Goal: Information Seeking & Learning: Learn about a topic

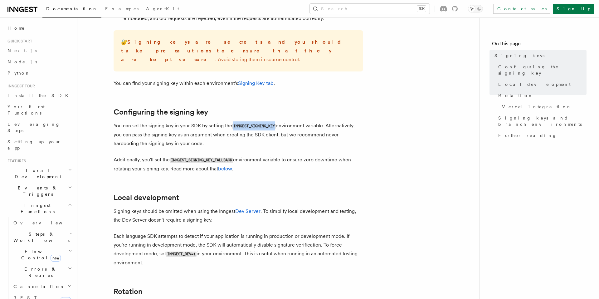
scroll to position [15, 0]
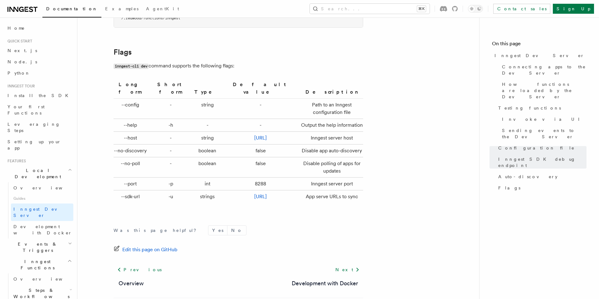
scroll to position [2043, 0]
click at [56, 224] on span "Development with Docker" at bounding box center [42, 229] width 59 height 11
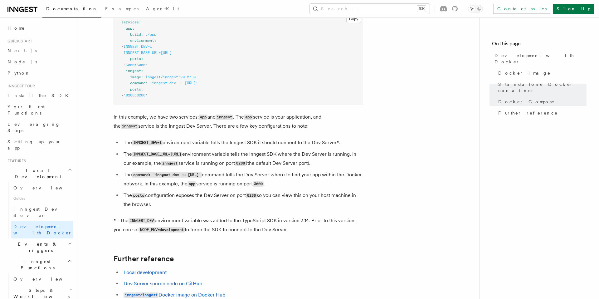
scroll to position [471, 0]
click at [165, 94] on pre "services : app : build : ./app environment : - INNGEST_DEV=1 - INNGEST_BASE_URL…" at bounding box center [238, 59] width 249 height 92
copy article "inngest : image : inngest/inngest:v0.27.0 command : 'inngest dev -u [URL]' port…"
drag, startPoint x: 165, startPoint y: 94, endPoint x: 107, endPoint y: 74, distance: 61.4
click at [107, 74] on article "Features Local Development Development with Docker Inngest provides a Docker im…" at bounding box center [278, 0] width 382 height 888
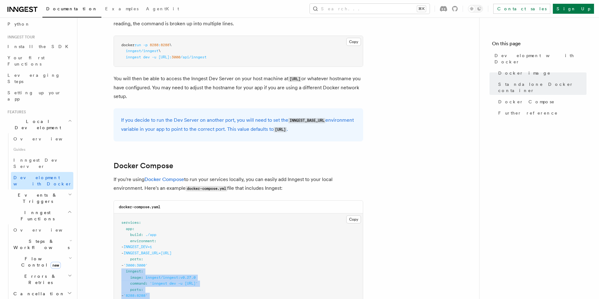
scroll to position [49, 0]
click at [71, 209] on icon "button" at bounding box center [69, 211] width 5 height 5
click at [72, 189] on h2 "Events & Triggers" at bounding box center [39, 197] width 68 height 17
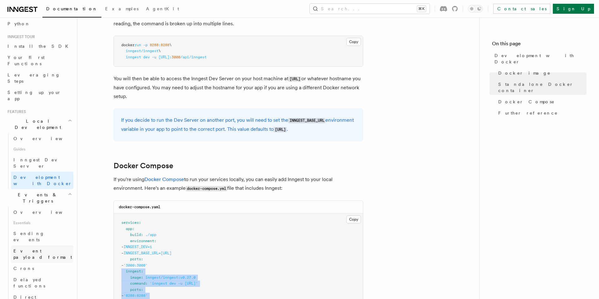
click at [33, 248] on span "Event payload format" at bounding box center [42, 253] width 59 height 11
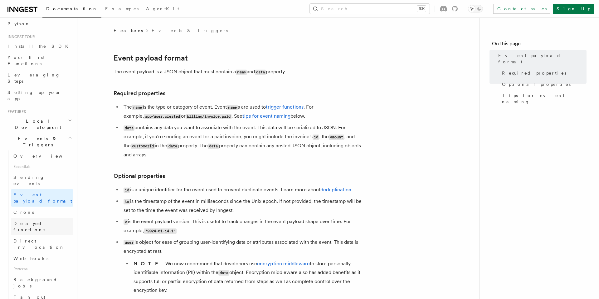
click at [41, 220] on span "Delayed functions" at bounding box center [43, 226] width 60 height 12
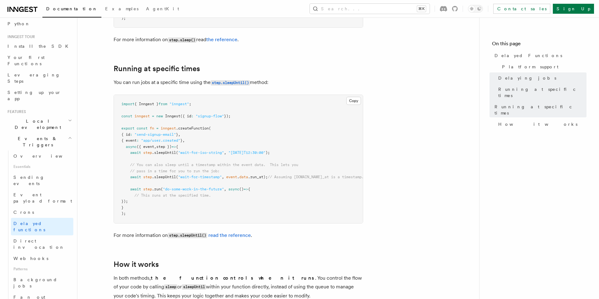
scroll to position [360, 0]
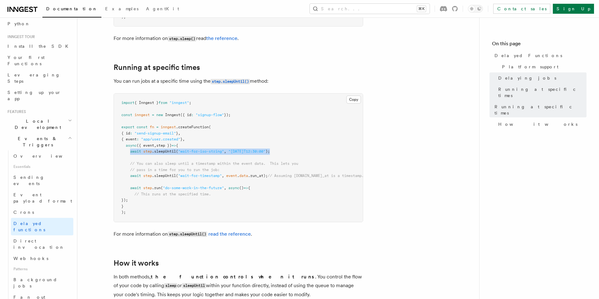
drag, startPoint x: 130, startPoint y: 143, endPoint x: 283, endPoint y: 144, distance: 152.8
click at [270, 149] on span "await step .sleepUntil ( "wait-for-iso-string" , "[DATE]T12:30:00" );" at bounding box center [195, 151] width 148 height 4
copy span "await step .sleepUntil ( "wait-for-iso-string" , "[DATE]T12:30:00" );"
